Goal: Information Seeking & Learning: Learn about a topic

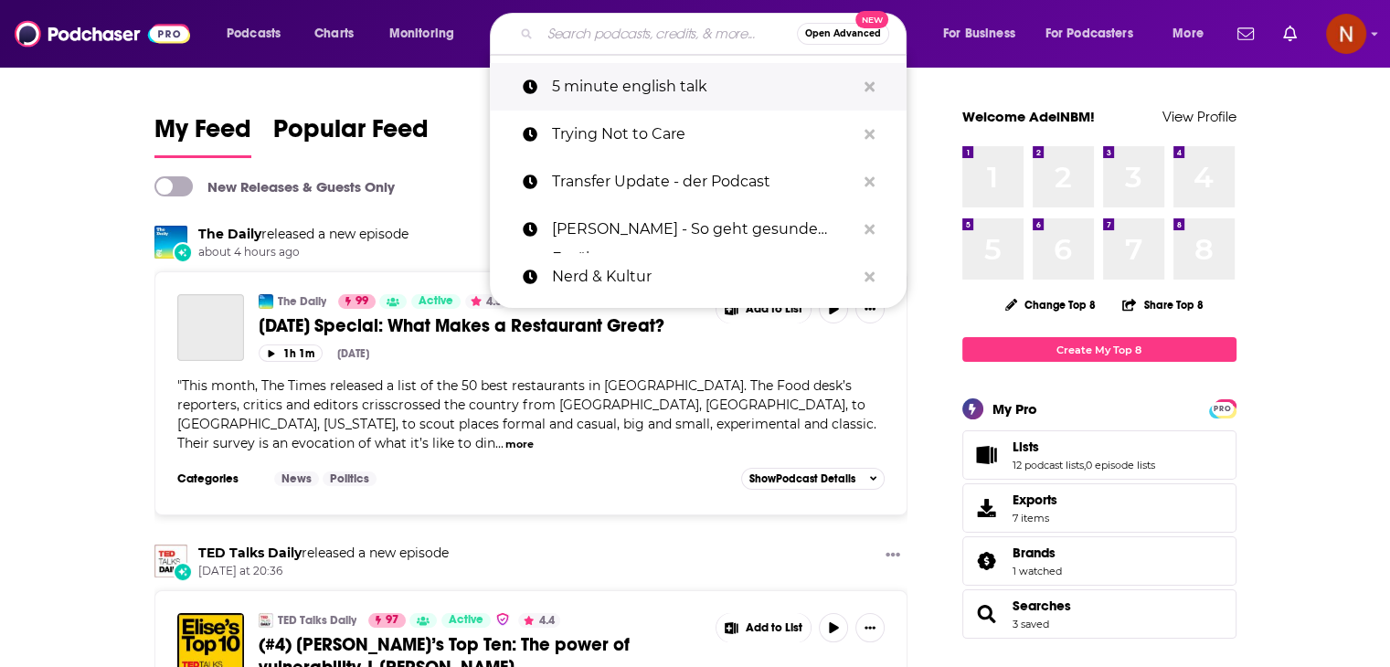
click at [627, 93] on p "5 minute english talk" at bounding box center [703, 87] width 303 height 48
type input "5 minute english talk"
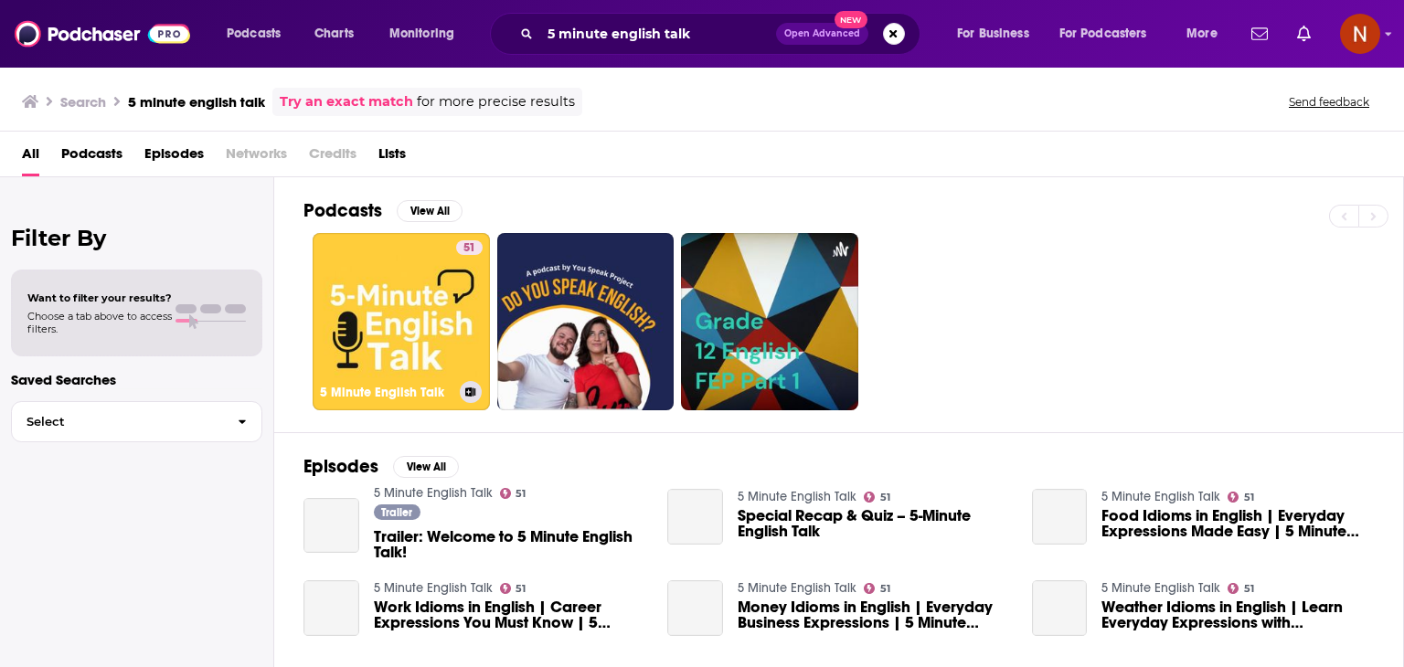
click at [400, 293] on link "51 5 Minute English Talk" at bounding box center [401, 321] width 177 height 177
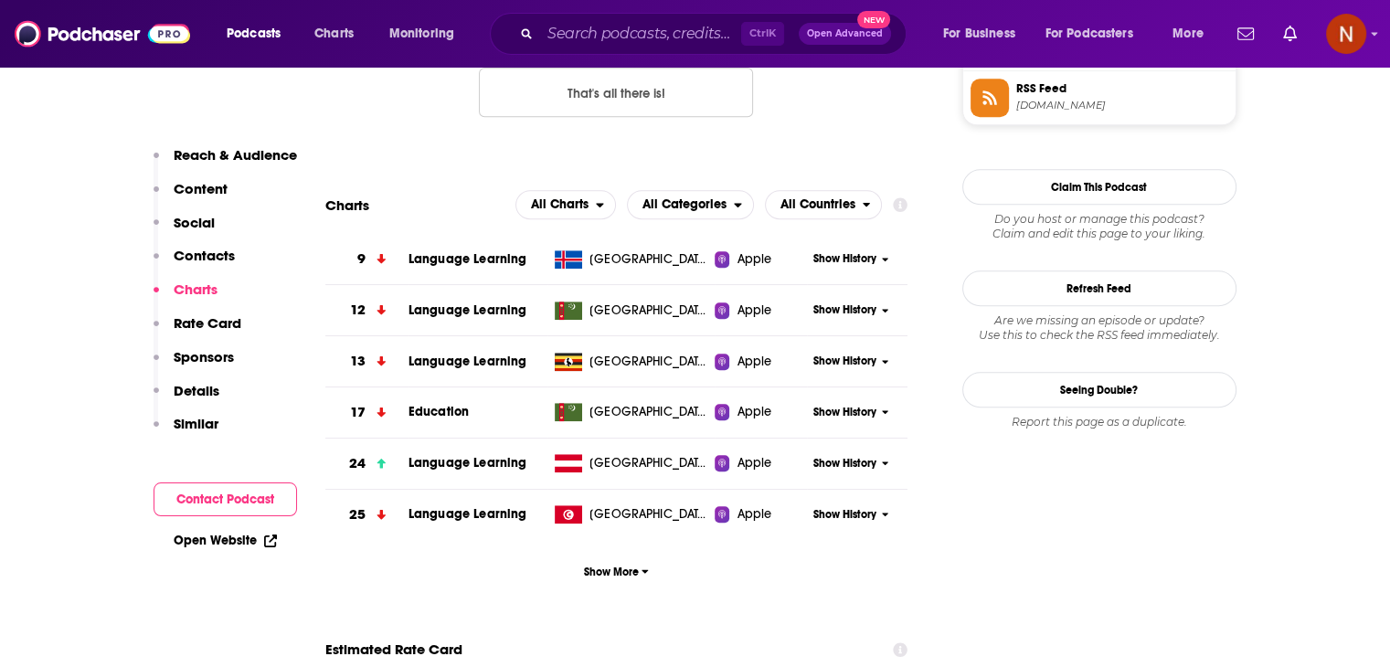
scroll to position [1574, 0]
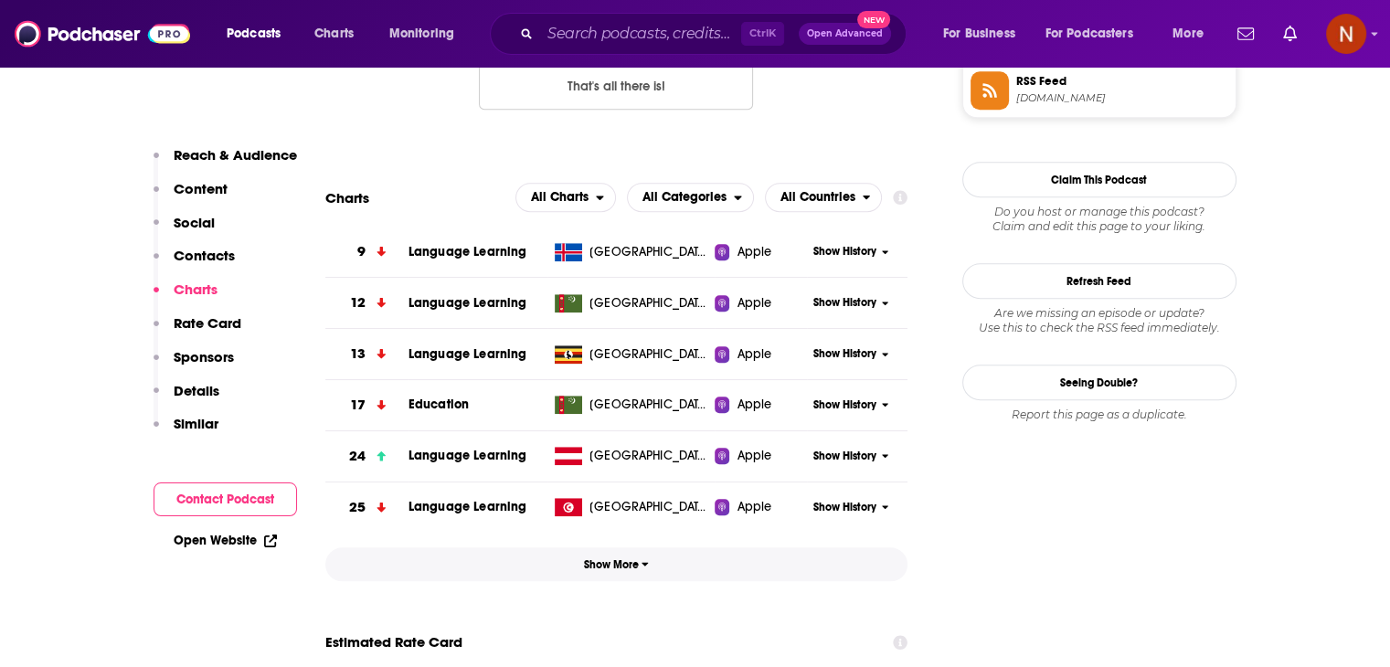
click at [621, 563] on span "Show More" at bounding box center [616, 564] width 65 height 13
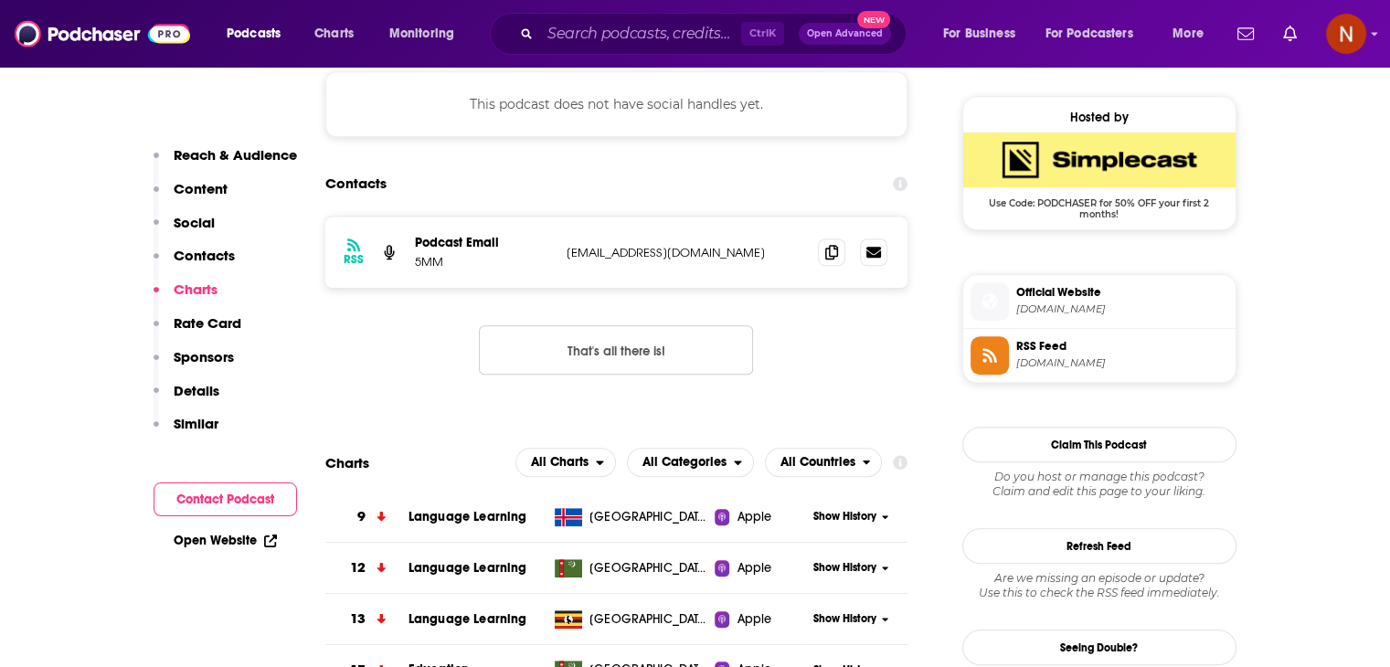
scroll to position [1263, 0]
